Goal: Task Accomplishment & Management: Manage account settings

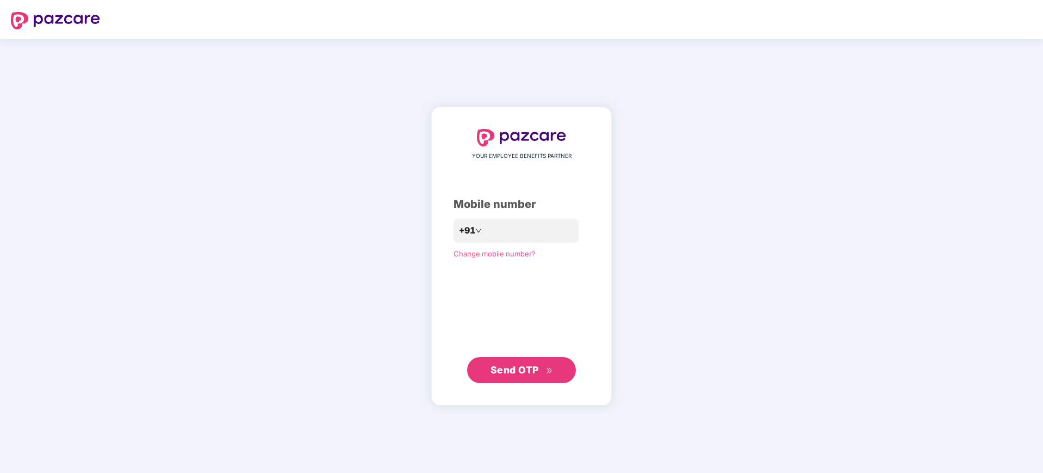
drag, startPoint x: 521, startPoint y: 212, endPoint x: 523, endPoint y: 249, distance: 37.6
click at [520, 212] on div "Mobile number" at bounding box center [522, 204] width 136 height 17
click at [517, 232] on input "number" at bounding box center [529, 230] width 89 height 17
type input "**********"
drag, startPoint x: 522, startPoint y: 369, endPoint x: 525, endPoint y: 375, distance: 6.6
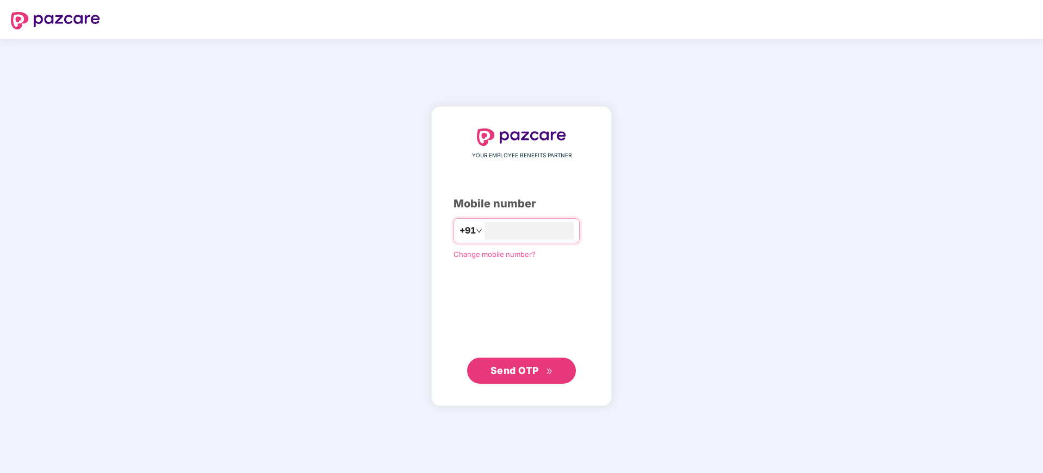
click at [524, 373] on span "Send OTP" at bounding box center [515, 369] width 48 height 11
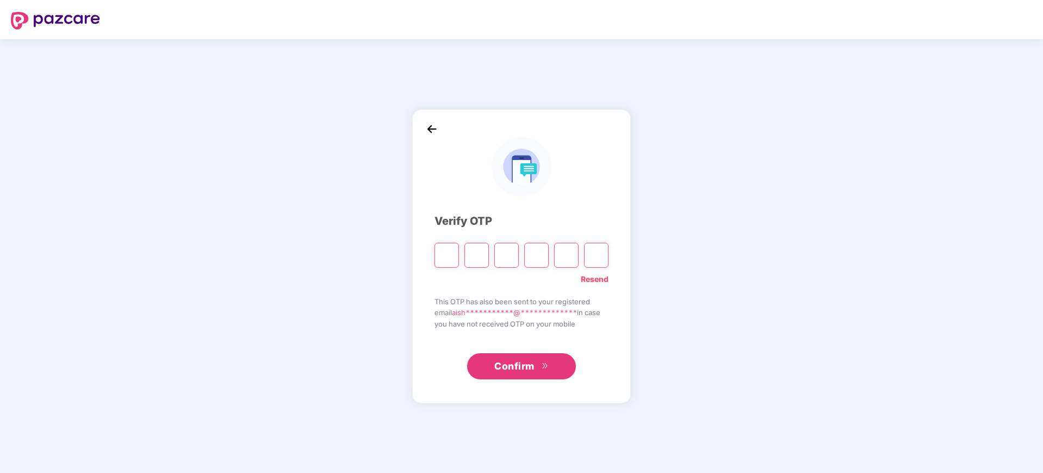
type input "*"
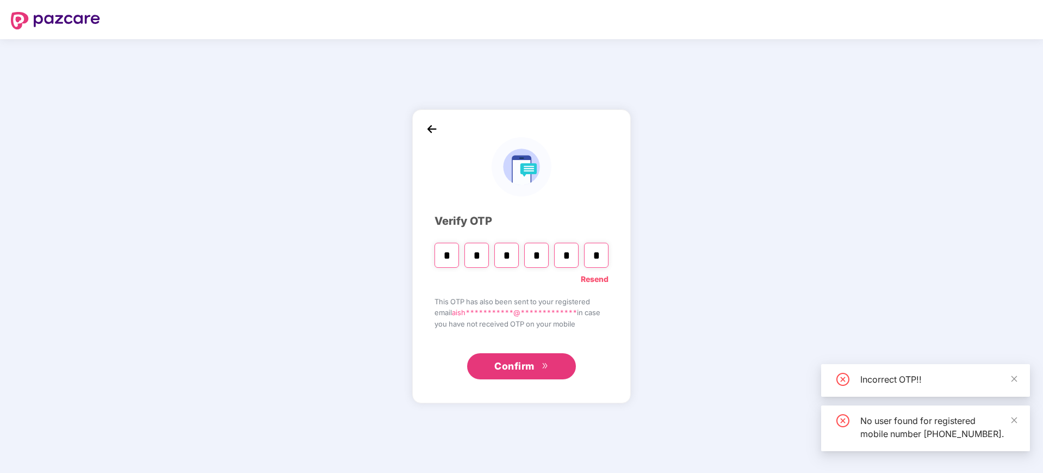
type input "*"
drag, startPoint x: 524, startPoint y: 369, endPoint x: 510, endPoint y: 360, distance: 17.4
click at [526, 369] on span "Confirm" at bounding box center [514, 365] width 40 height 15
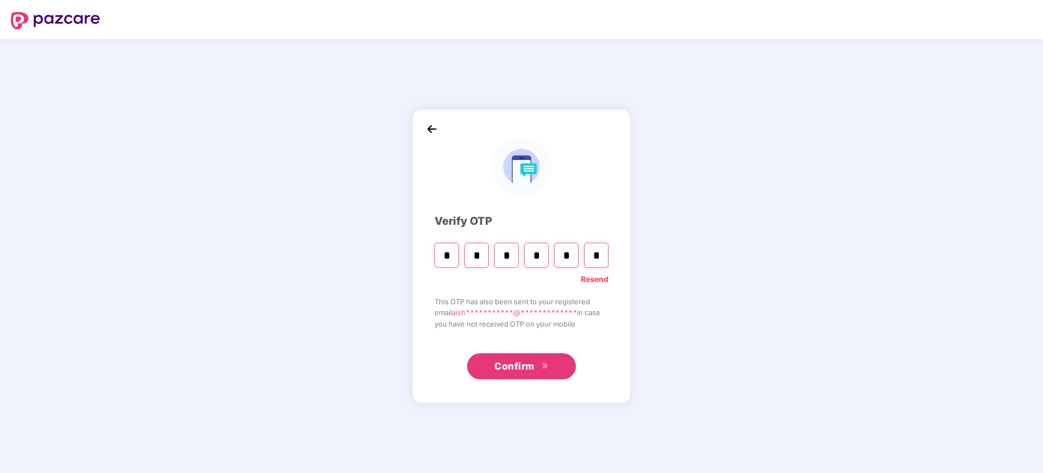
click at [511, 371] on span "Confirm" at bounding box center [514, 365] width 40 height 15
click at [534, 257] on input "*" at bounding box center [536, 255] width 24 height 25
type input "*"
click at [548, 257] on div "* * * * *" at bounding box center [522, 251] width 174 height 33
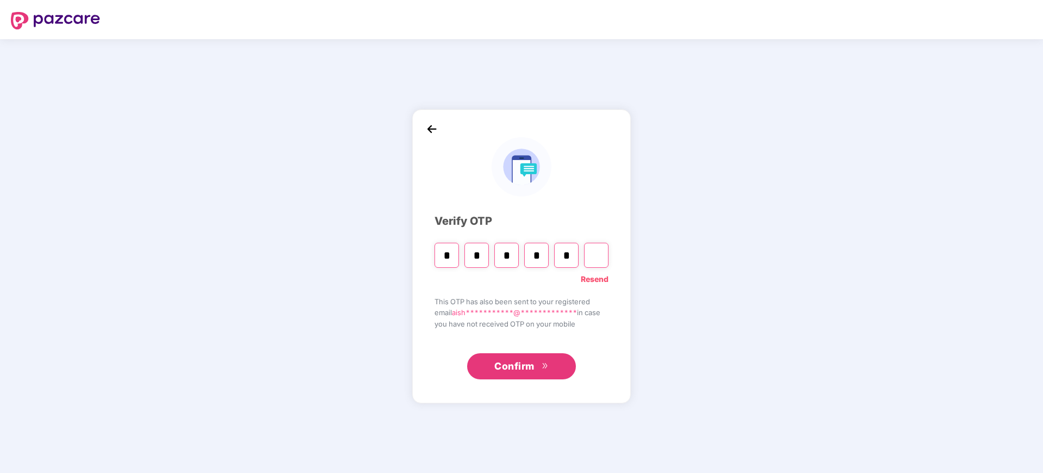
click at [537, 256] on input "*" at bounding box center [536, 255] width 24 height 25
type input "*"
click at [583, 251] on div "* * * *" at bounding box center [522, 251] width 174 height 33
click at [572, 253] on input "Digit 5" at bounding box center [566, 255] width 24 height 25
type input "*"
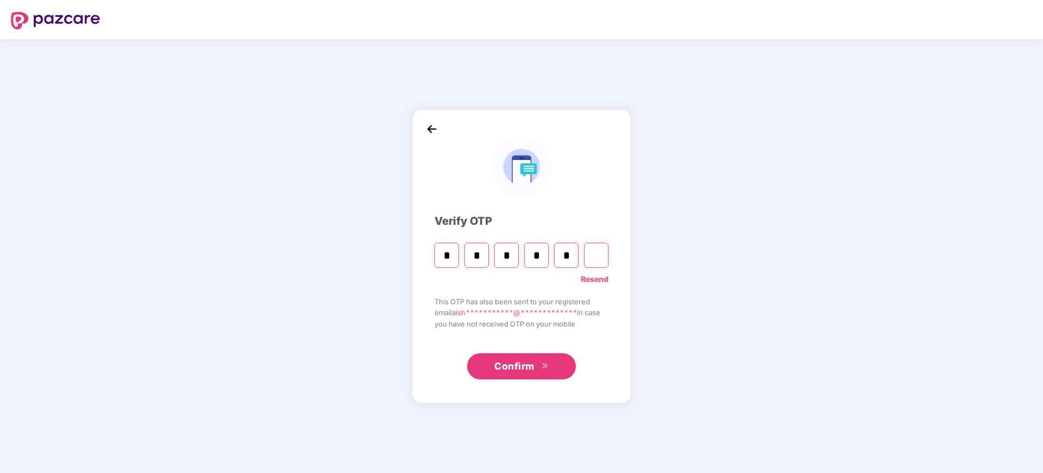
type input "*"
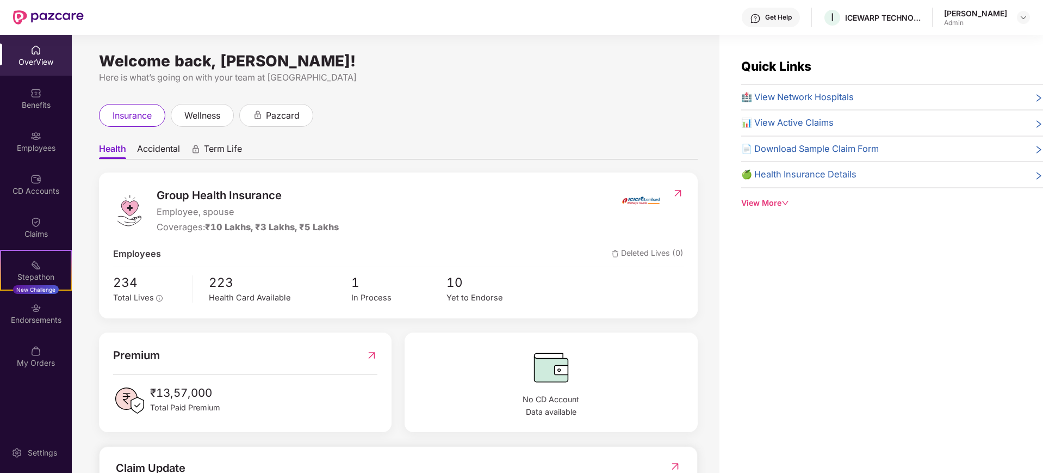
click at [27, 63] on div "OverView" at bounding box center [36, 62] width 72 height 11
